Goal: Task Accomplishment & Management: Complete application form

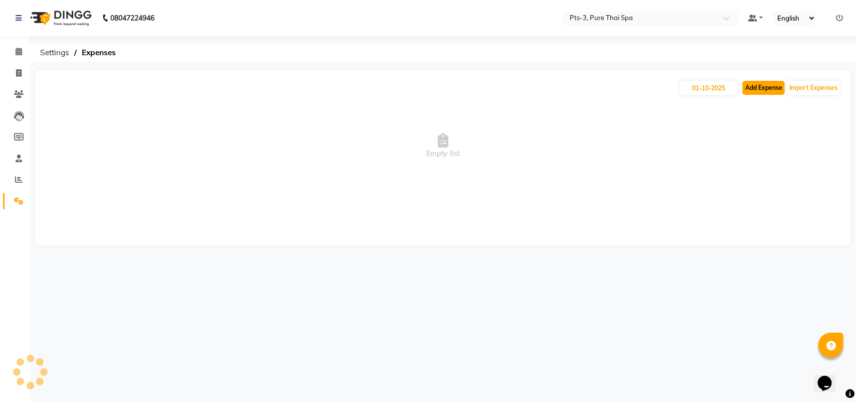
click at [751, 89] on button "Add Expense" at bounding box center [764, 88] width 42 height 14
select select "1"
select select "5482"
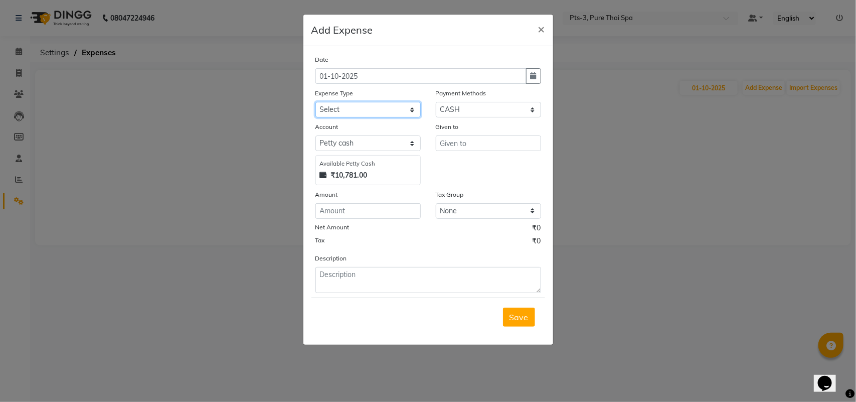
click at [383, 107] on select "Select Bank charges Cleaning and products Donation Electric and water charge In…" at bounding box center [367, 110] width 105 height 16
click at [315, 102] on select "Select Bank charges Cleaning and products Donation Electric and water charge In…" at bounding box center [367, 110] width 105 height 16
click at [351, 109] on select "Select Bank charges Cleaning and products Donation Electric and water charge In…" at bounding box center [367, 110] width 105 height 16
select select "10840"
click at [315, 102] on select "Select Bank charges Cleaning and products Donation Electric and water charge In…" at bounding box center [367, 110] width 105 height 16
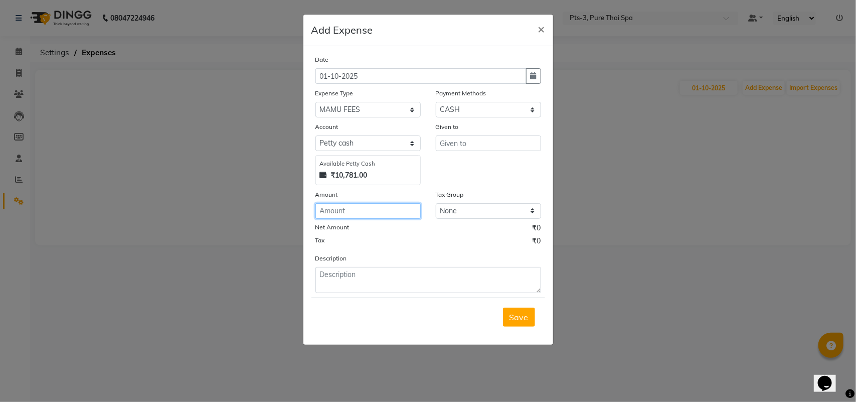
click at [334, 209] on input "number" at bounding box center [367, 211] width 105 height 16
type input "5000"
click at [447, 141] on input "text" at bounding box center [488, 143] width 105 height 16
type input "DASERA CELEBRATION"
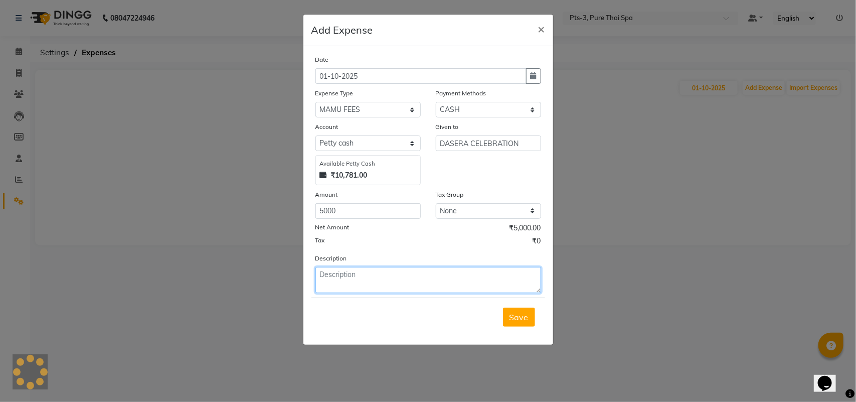
click at [409, 279] on textarea at bounding box center [428, 280] width 226 height 26
type textarea "C"
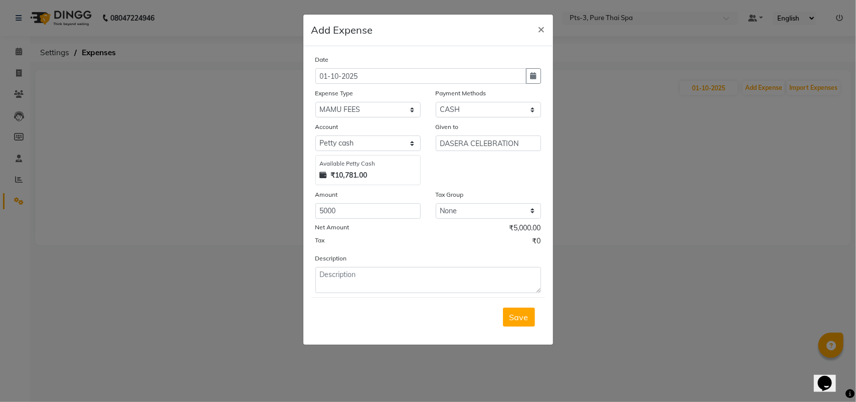
click at [520, 317] on span "Save" at bounding box center [518, 317] width 19 height 10
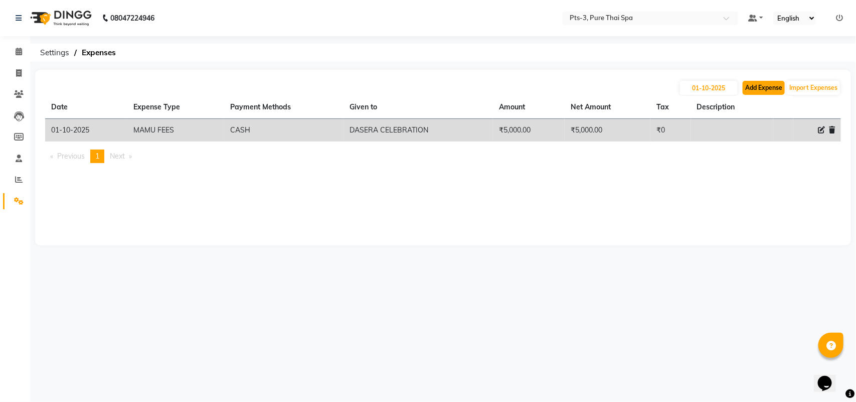
click at [767, 84] on button "Add Expense" at bounding box center [764, 88] width 42 height 14
select select "1"
select select "5482"
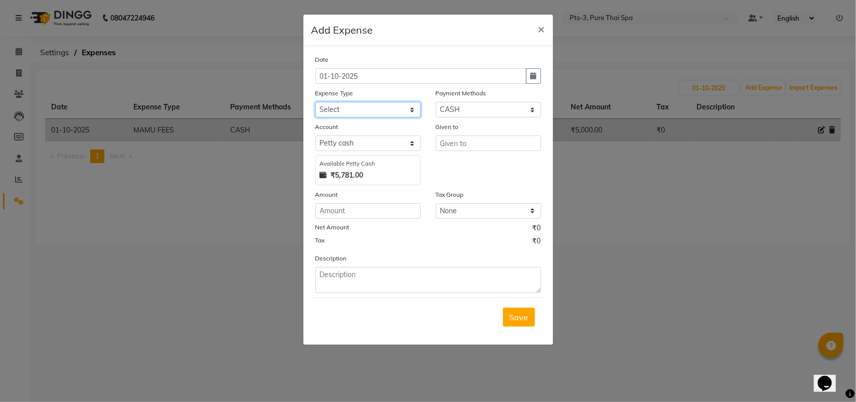
click at [374, 108] on select "Select Bank charges Cleaning and products Donation Electric and water charge In…" at bounding box center [367, 110] width 105 height 16
select select "10852"
click at [315, 102] on select "Select Bank charges Cleaning and products Donation Electric and water charge In…" at bounding box center [367, 110] width 105 height 16
click at [346, 209] on input "number" at bounding box center [367, 211] width 105 height 16
type input "100"
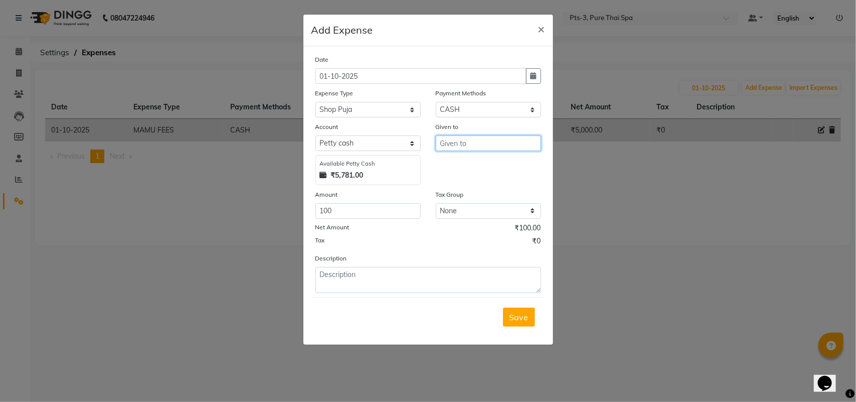
click at [459, 144] on input "text" at bounding box center [488, 143] width 105 height 16
click at [460, 131] on div "Given to" at bounding box center [488, 128] width 105 height 14
click at [469, 141] on input "text" at bounding box center [488, 143] width 105 height 16
type input "HANA"
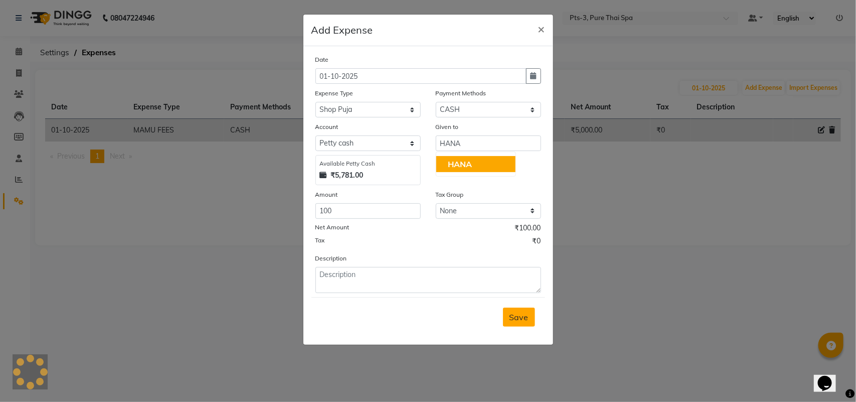
click at [521, 314] on span "Save" at bounding box center [518, 317] width 19 height 10
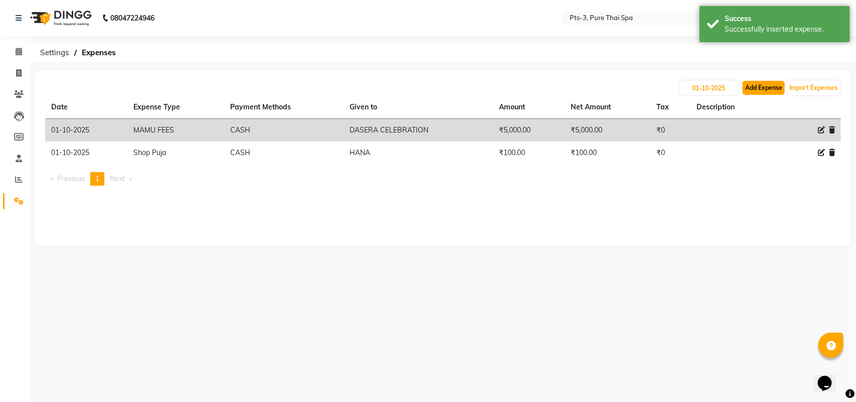
click at [761, 86] on button "Add Expense" at bounding box center [764, 88] width 42 height 14
select select "1"
select select "5482"
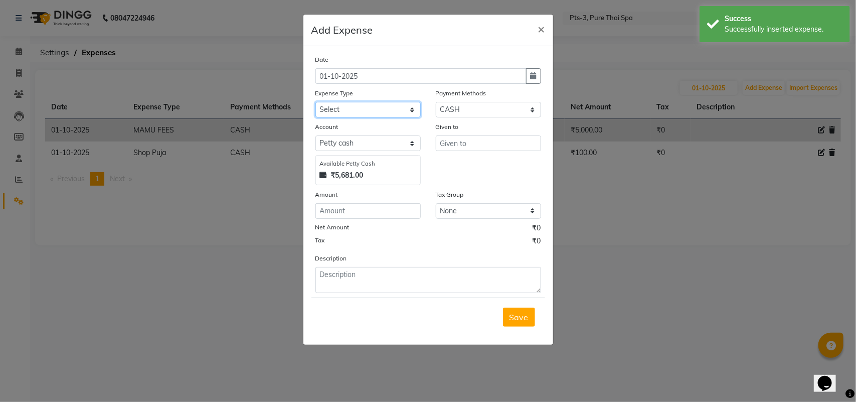
click at [361, 104] on select "Select Bank charges Cleaning and products Donation Electric and water charge In…" at bounding box center [367, 110] width 105 height 16
select select "10836"
click at [315, 102] on select "Select Bank charges Cleaning and products Donation Electric and water charge In…" at bounding box center [367, 110] width 105 height 16
click at [329, 205] on input "number" at bounding box center [367, 211] width 105 height 16
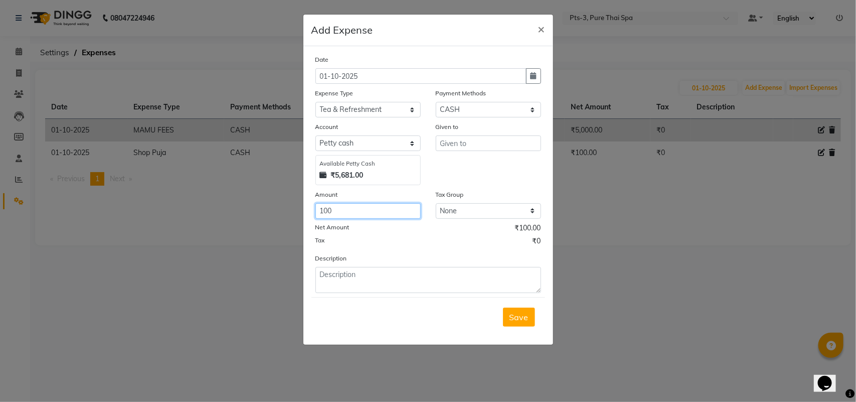
type input "100"
click at [447, 141] on input "text" at bounding box center [488, 143] width 105 height 16
type input "STAFF"
click at [521, 312] on span "Save" at bounding box center [518, 317] width 19 height 10
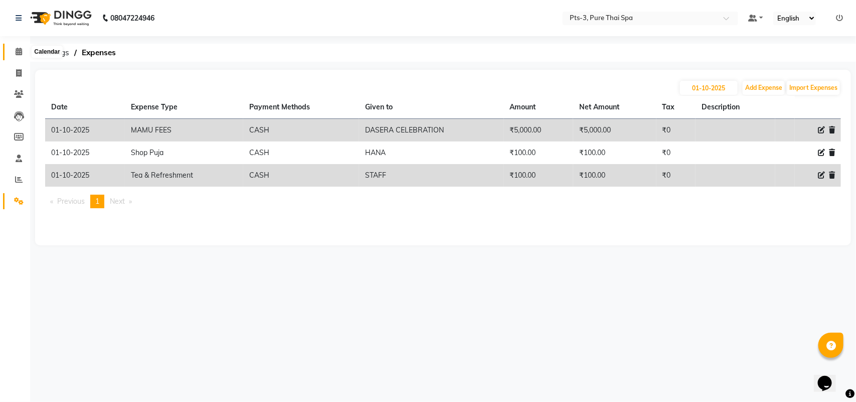
click at [19, 57] on span at bounding box center [19, 52] width 18 height 12
